Goal: Information Seeking & Learning: Get advice/opinions

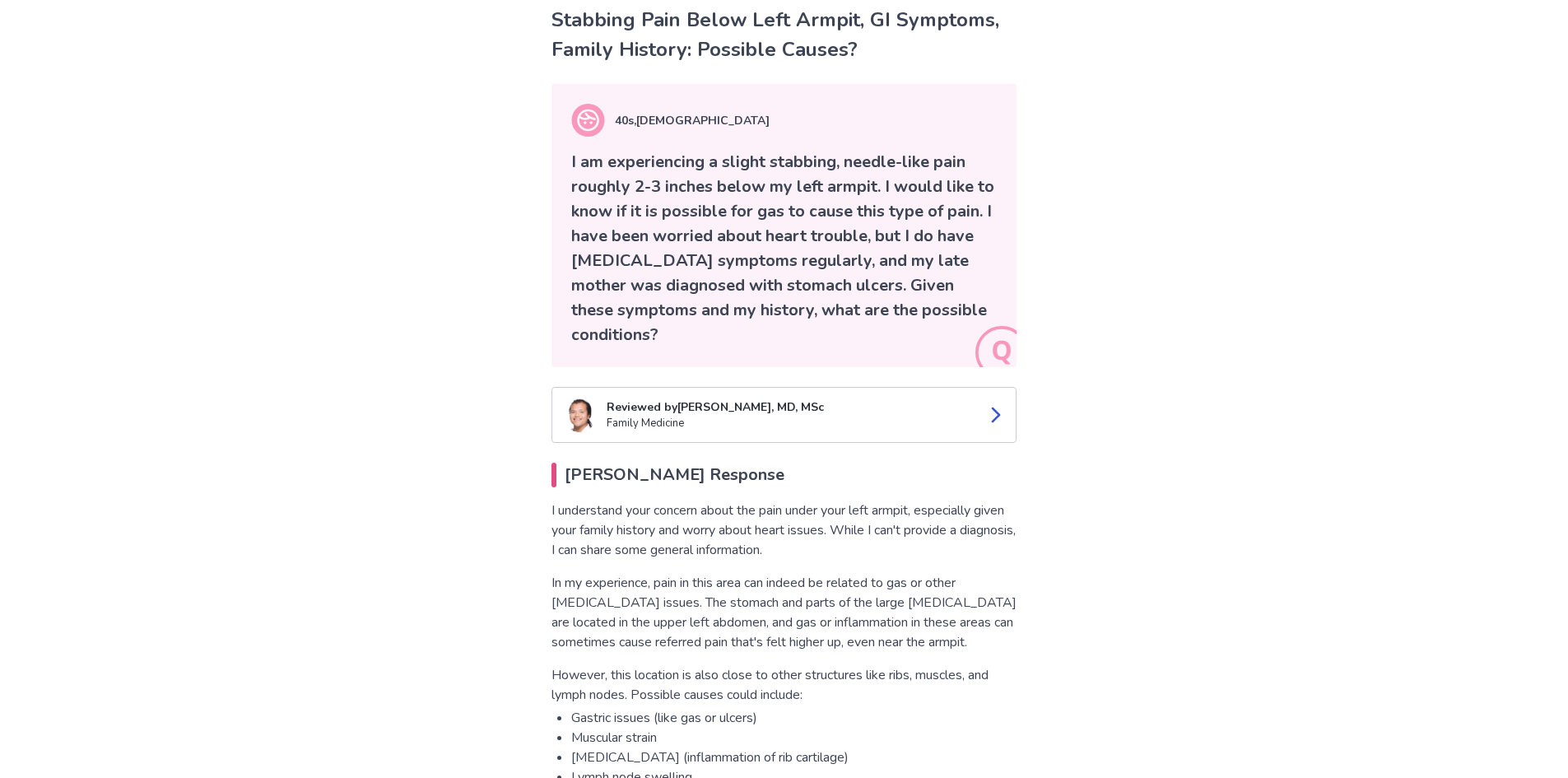
scroll to position [165, 0]
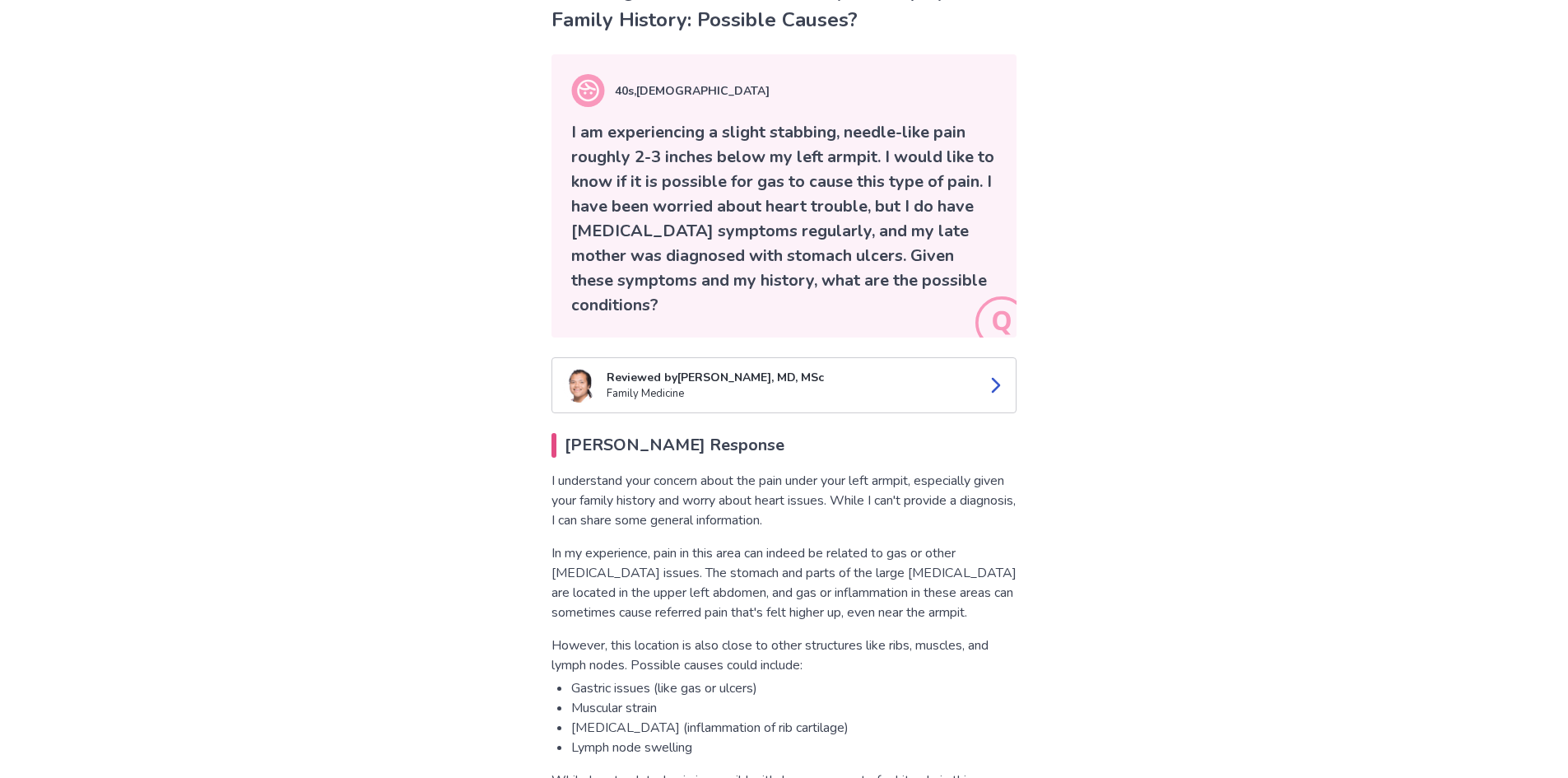
click at [648, 515] on p "I understand your concern about the pain under your left armpit, especially giv…" at bounding box center [784, 500] width 465 height 59
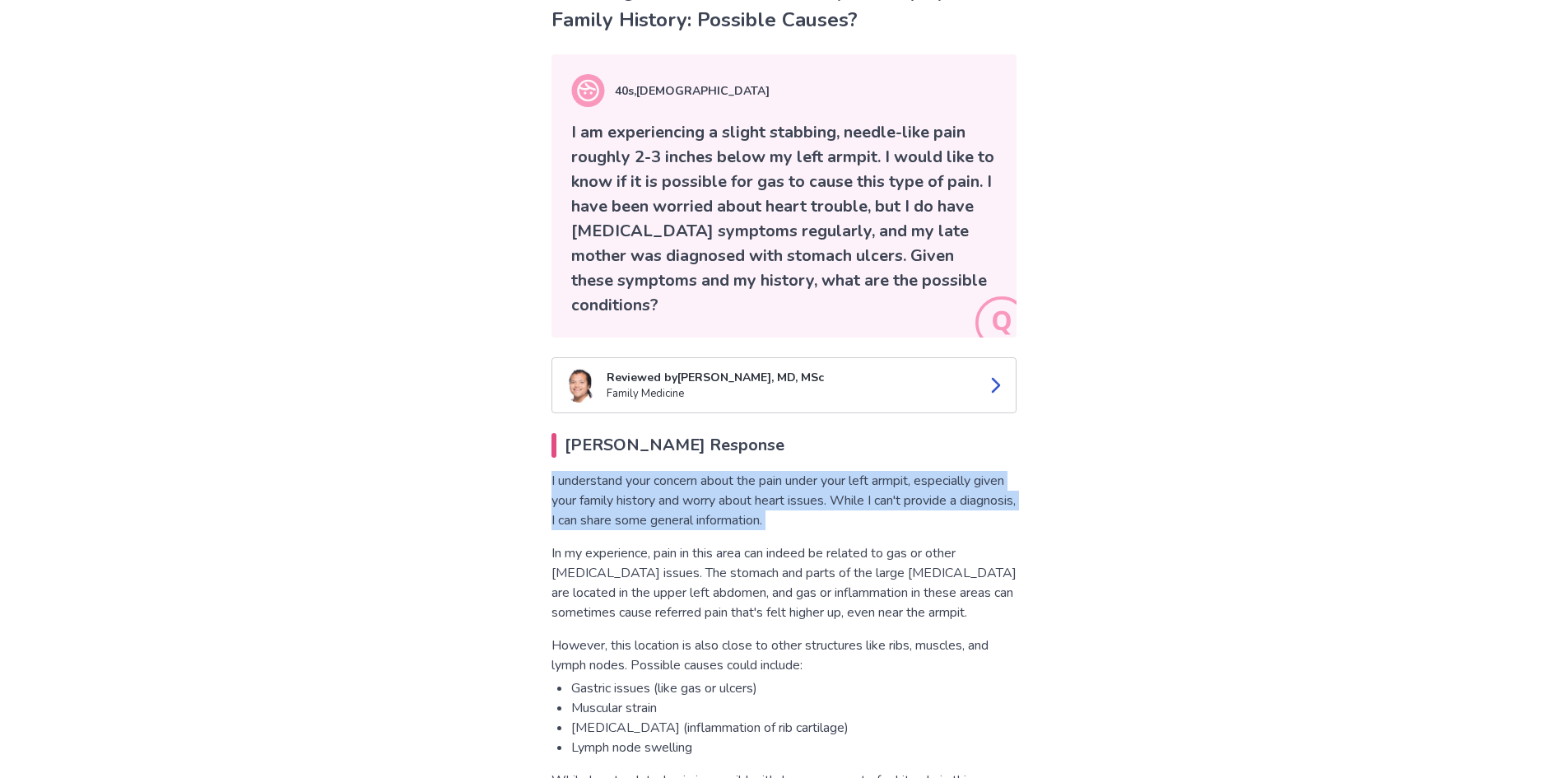
click at [648, 515] on p "I understand your concern about the pain under your left armpit, especially giv…" at bounding box center [784, 500] width 465 height 59
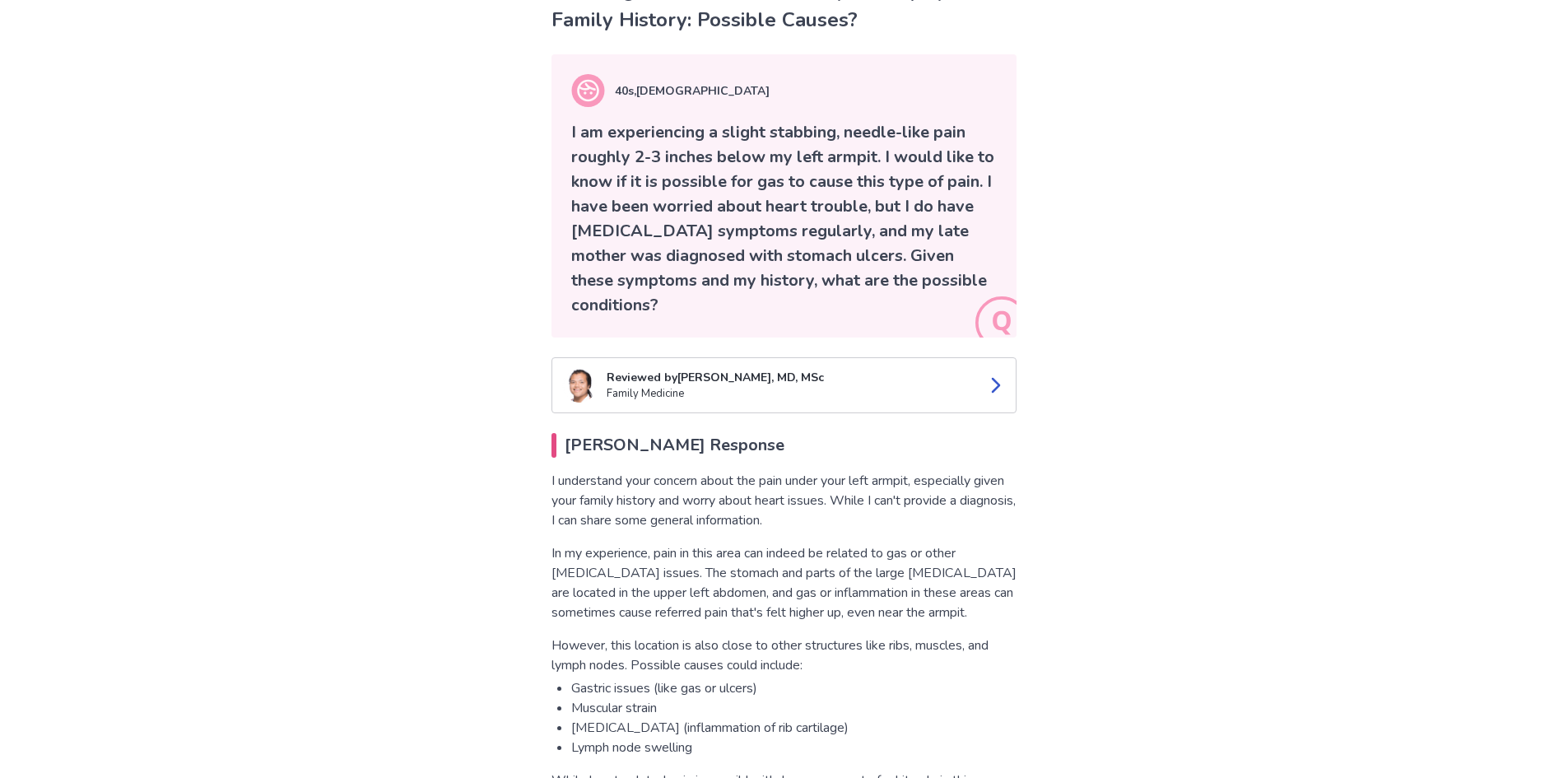
click at [669, 558] on p "In my experience, pain in this area can indeed be related to gas or other [MEDI…" at bounding box center [784, 583] width 465 height 79
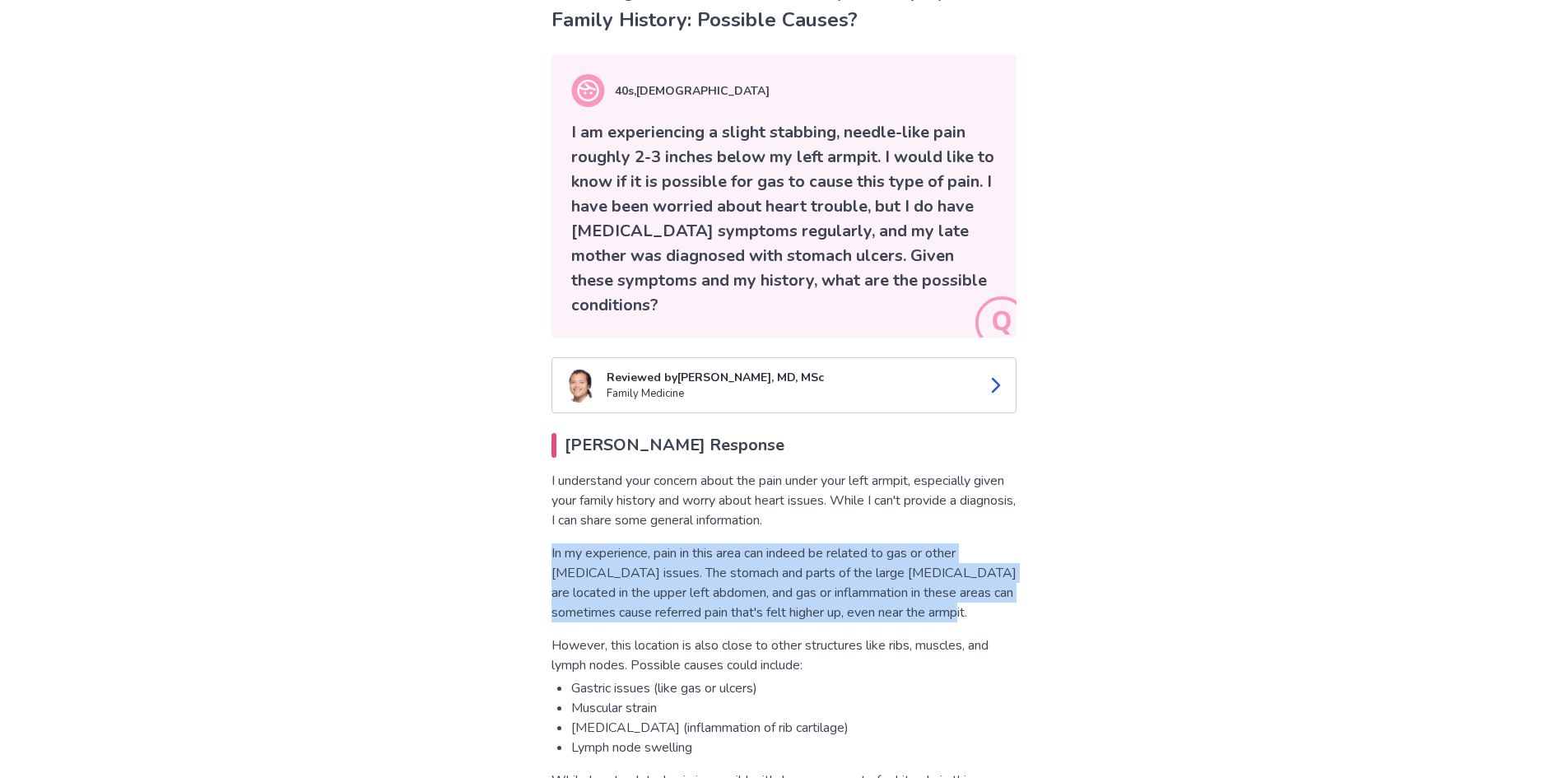
drag, startPoint x: 1013, startPoint y: 606, endPoint x: 394, endPoint y: 534, distance: 623.2
click at [647, 581] on p "In my experience, pain in this area can indeed be related to gas or other [MEDI…" at bounding box center [784, 583] width 465 height 79
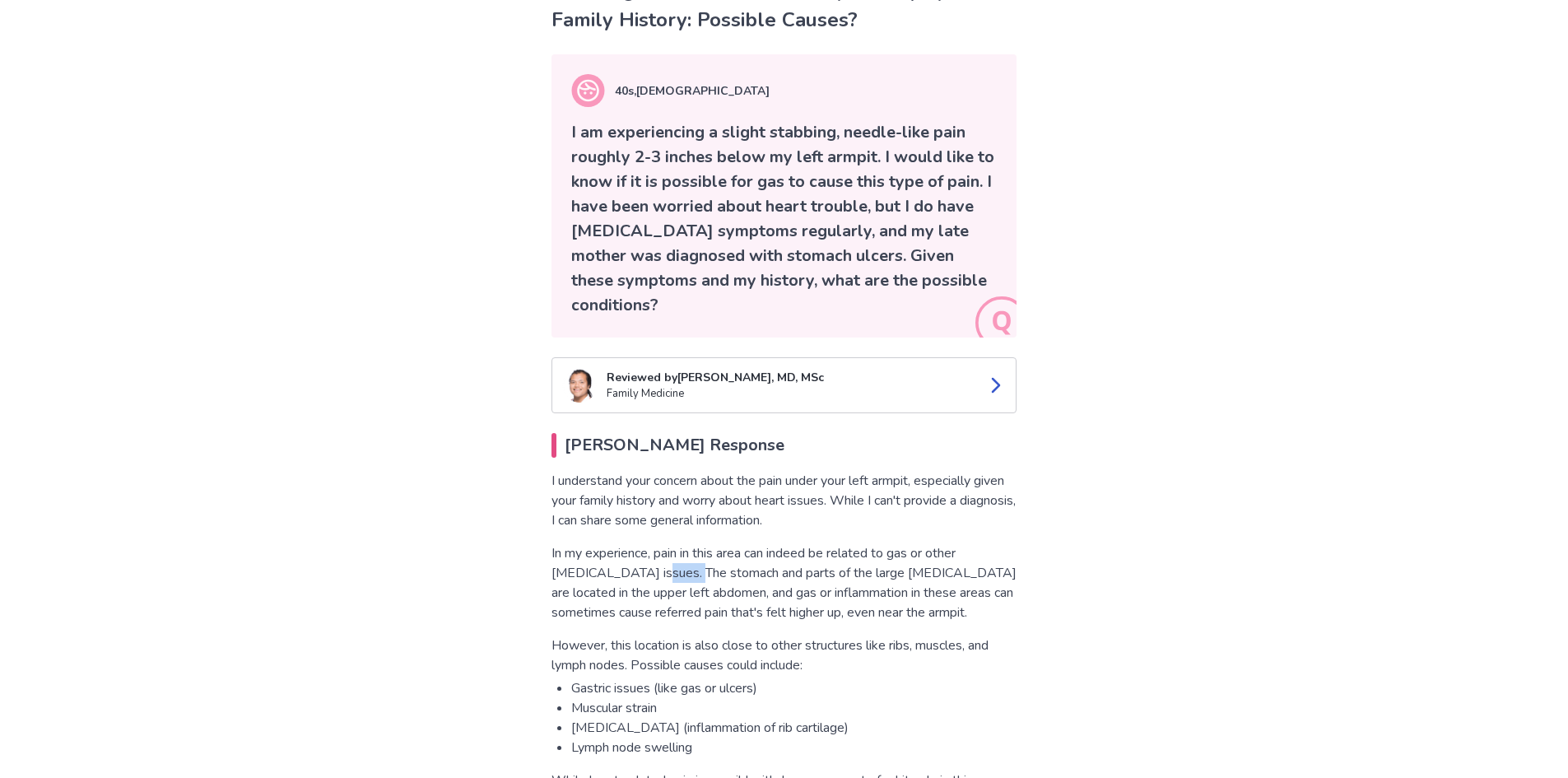
click at [647, 581] on p "In my experience, pain in this area can indeed be related to gas or other [MEDI…" at bounding box center [784, 583] width 465 height 79
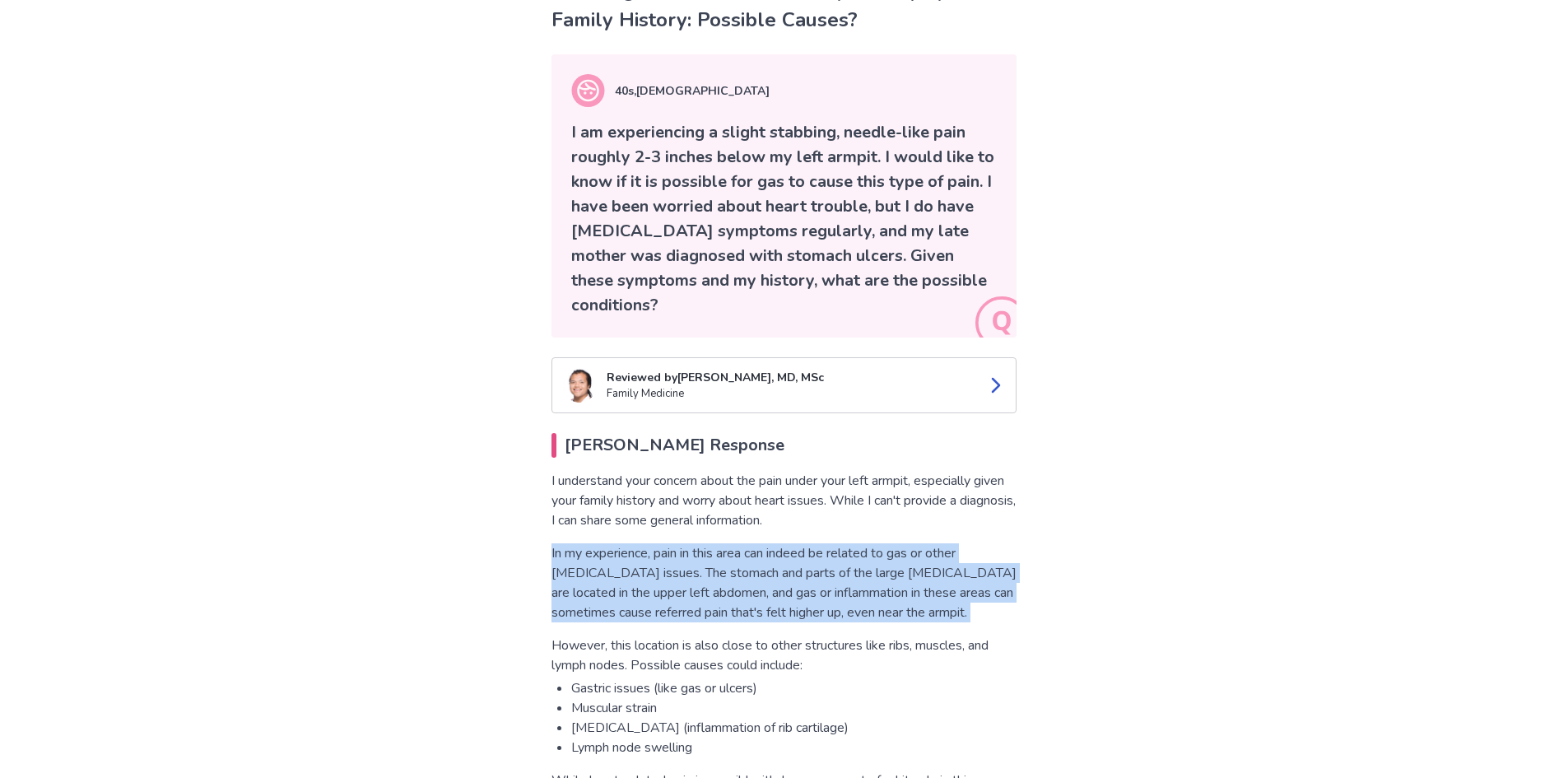
click at [647, 581] on p "In my experience, pain in this area can indeed be related to gas or other [MEDI…" at bounding box center [784, 583] width 465 height 79
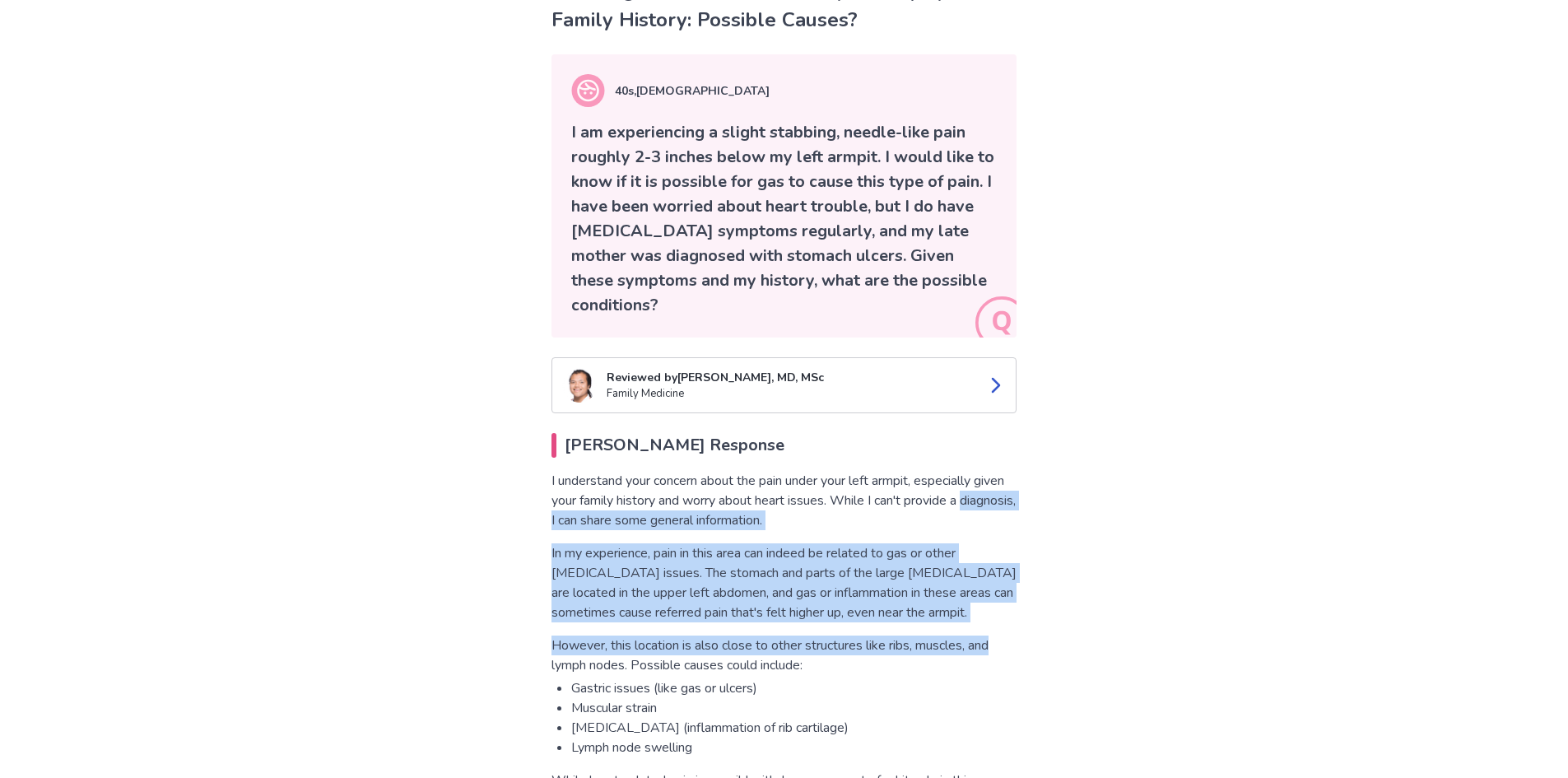
drag, startPoint x: 1041, startPoint y: 624, endPoint x: 435, endPoint y: 524, distance: 614.2
click at [567, 565] on p "In my experience, pain in this area can indeed be related to gas or other [MEDI…" at bounding box center [784, 583] width 465 height 79
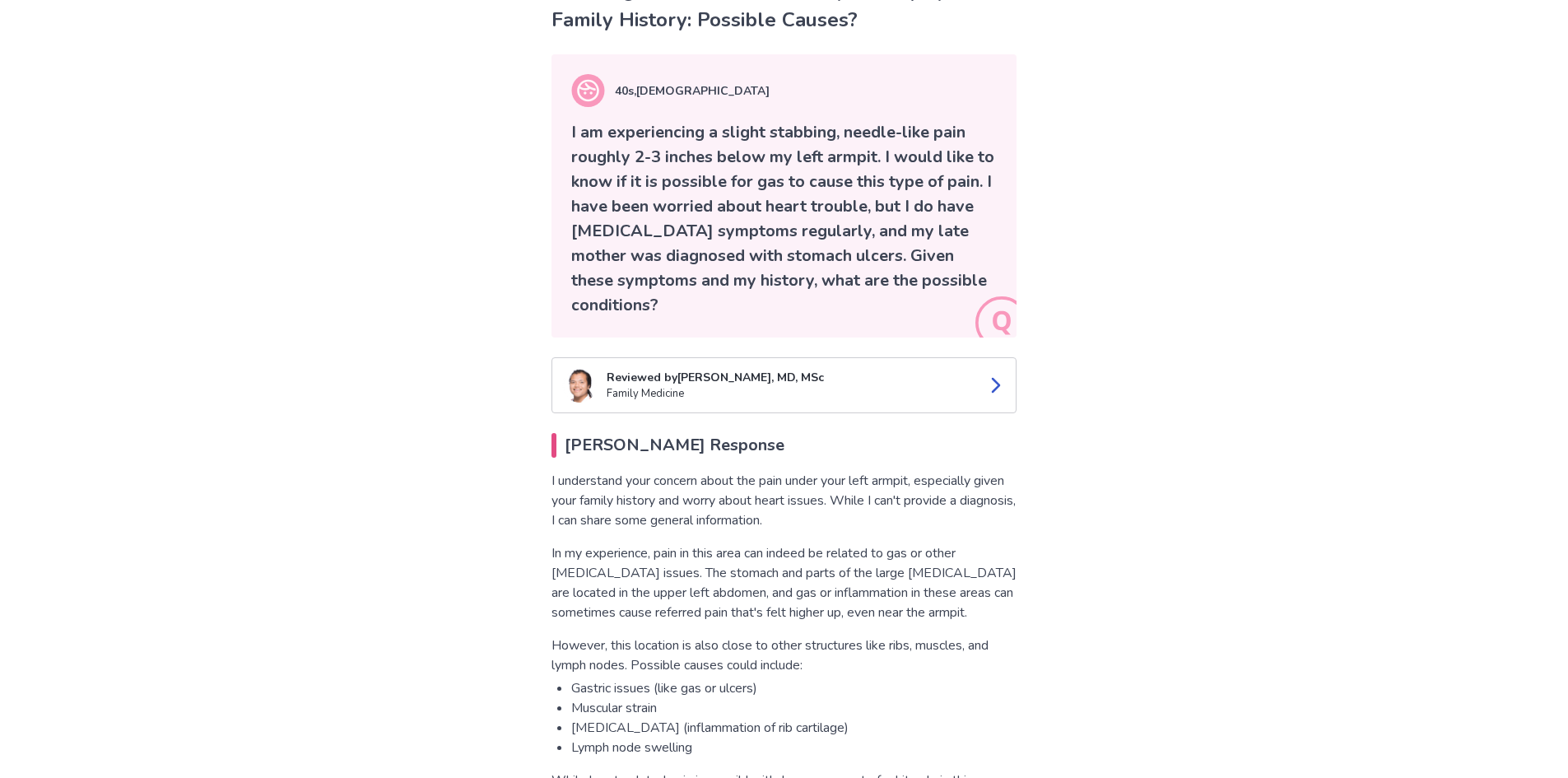
click at [662, 582] on p "In my experience, pain in this area can indeed be related to gas or other [MEDI…" at bounding box center [784, 583] width 465 height 79
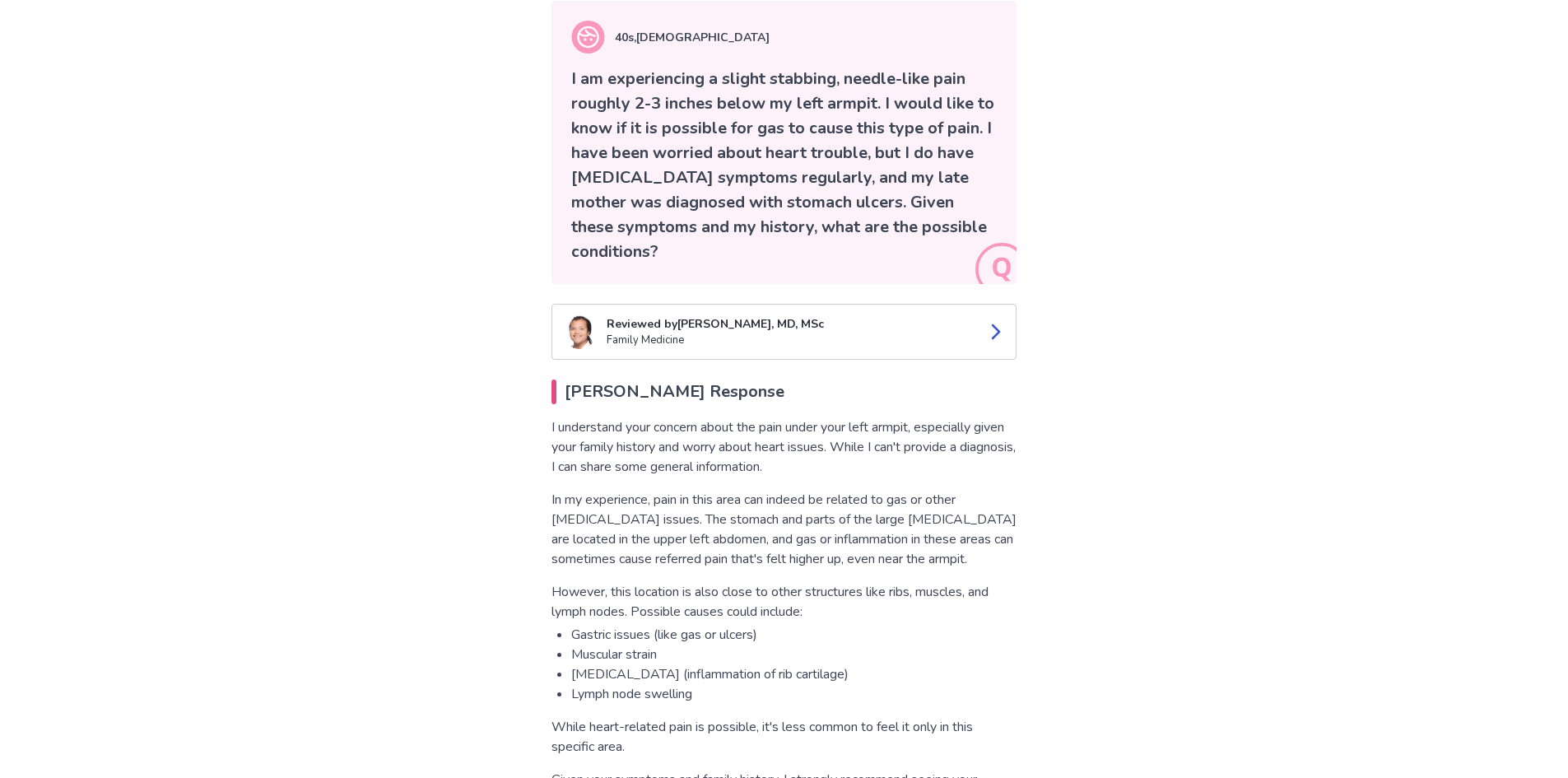
scroll to position [247, 0]
